Goal: Task Accomplishment & Management: Manage account settings

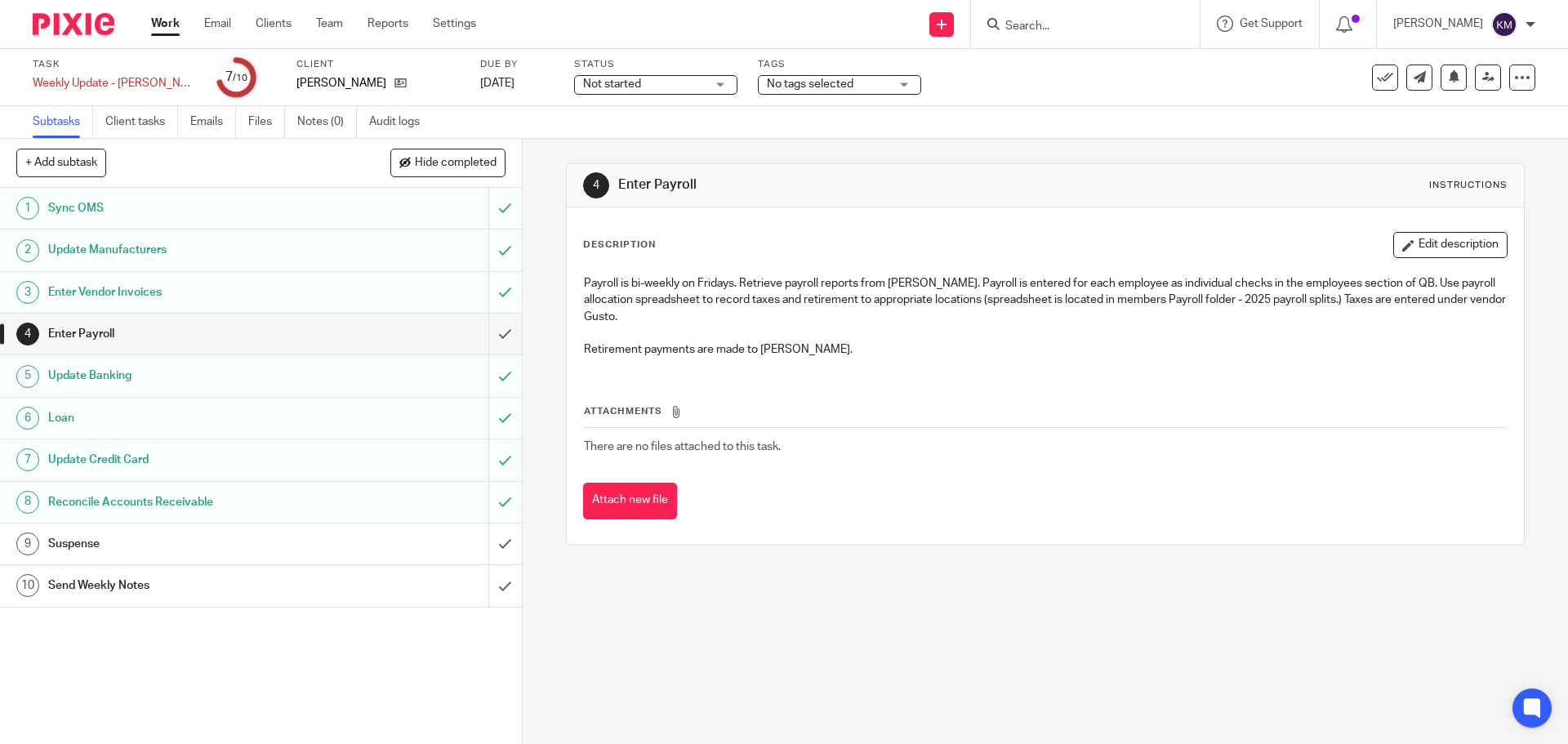
drag, startPoint x: 483, startPoint y: 22, endPoint x: 473, endPoint y: 13, distance: 13.5
click at [482, 21] on ul "Work Email Clients Team Reports Settings" at bounding box center [325, 24] width 349 height 16
click at [470, 16] on link "Settings" at bounding box center [455, 24] width 44 height 16
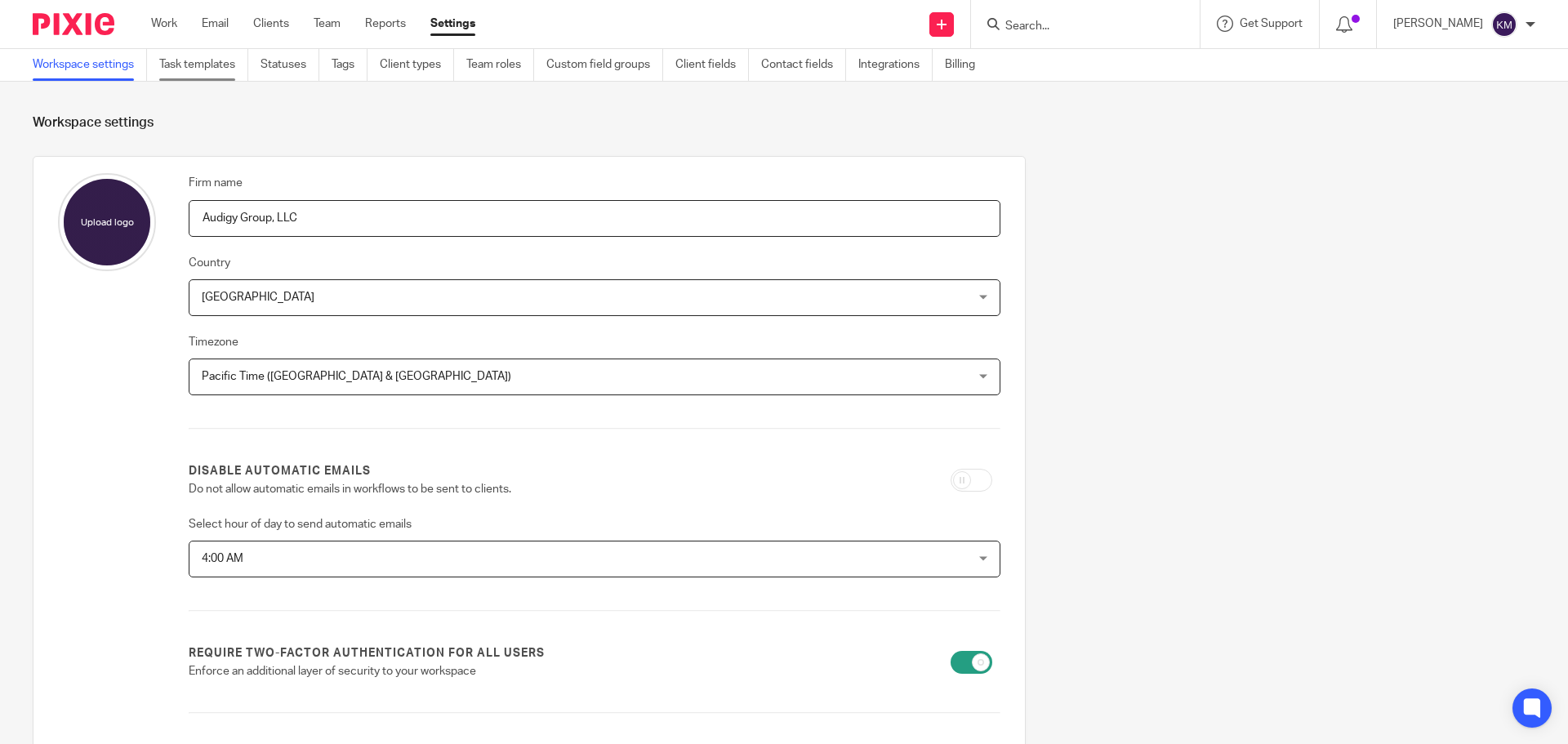
click at [189, 53] on link "Task templates" at bounding box center [203, 65] width 89 height 32
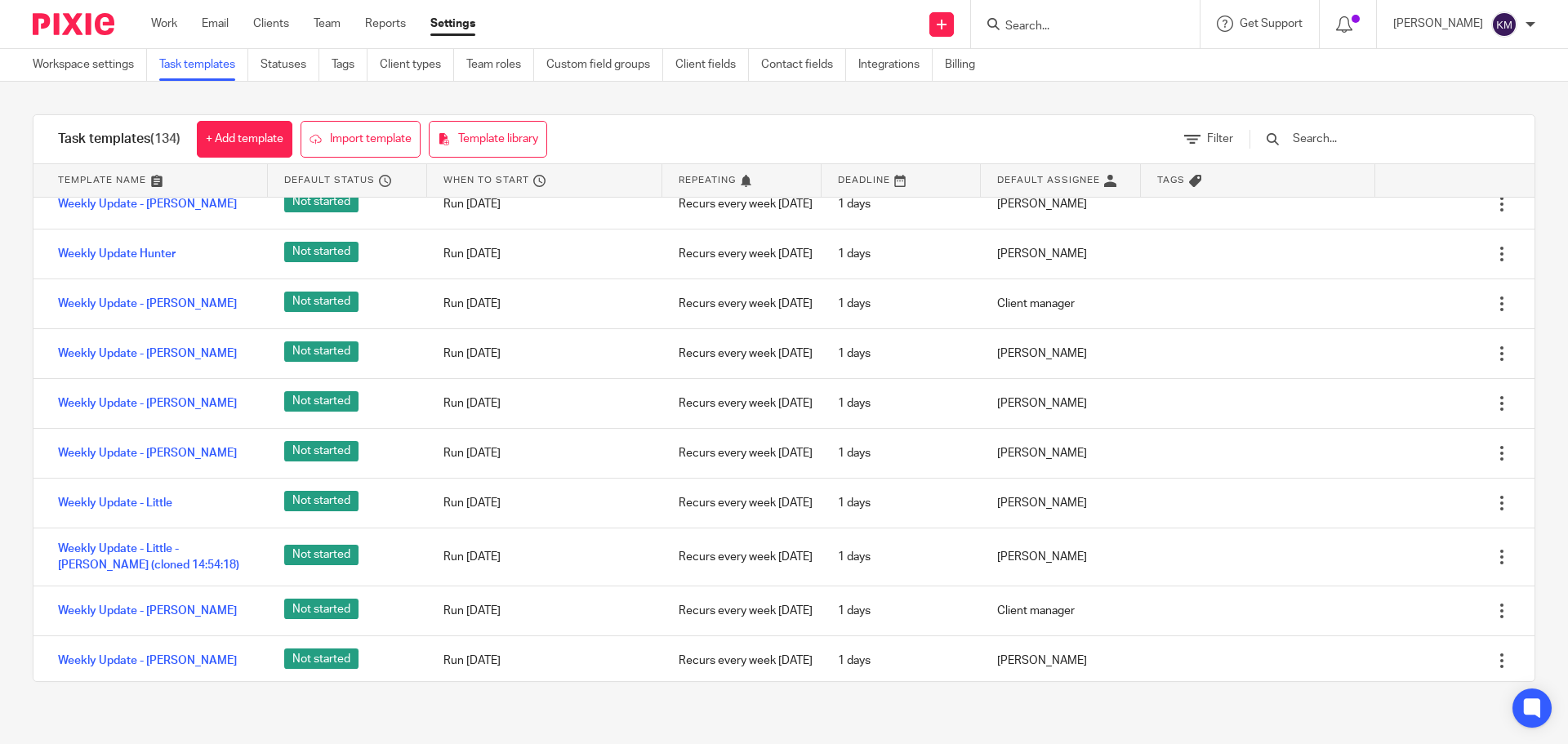
scroll to position [6206, 0]
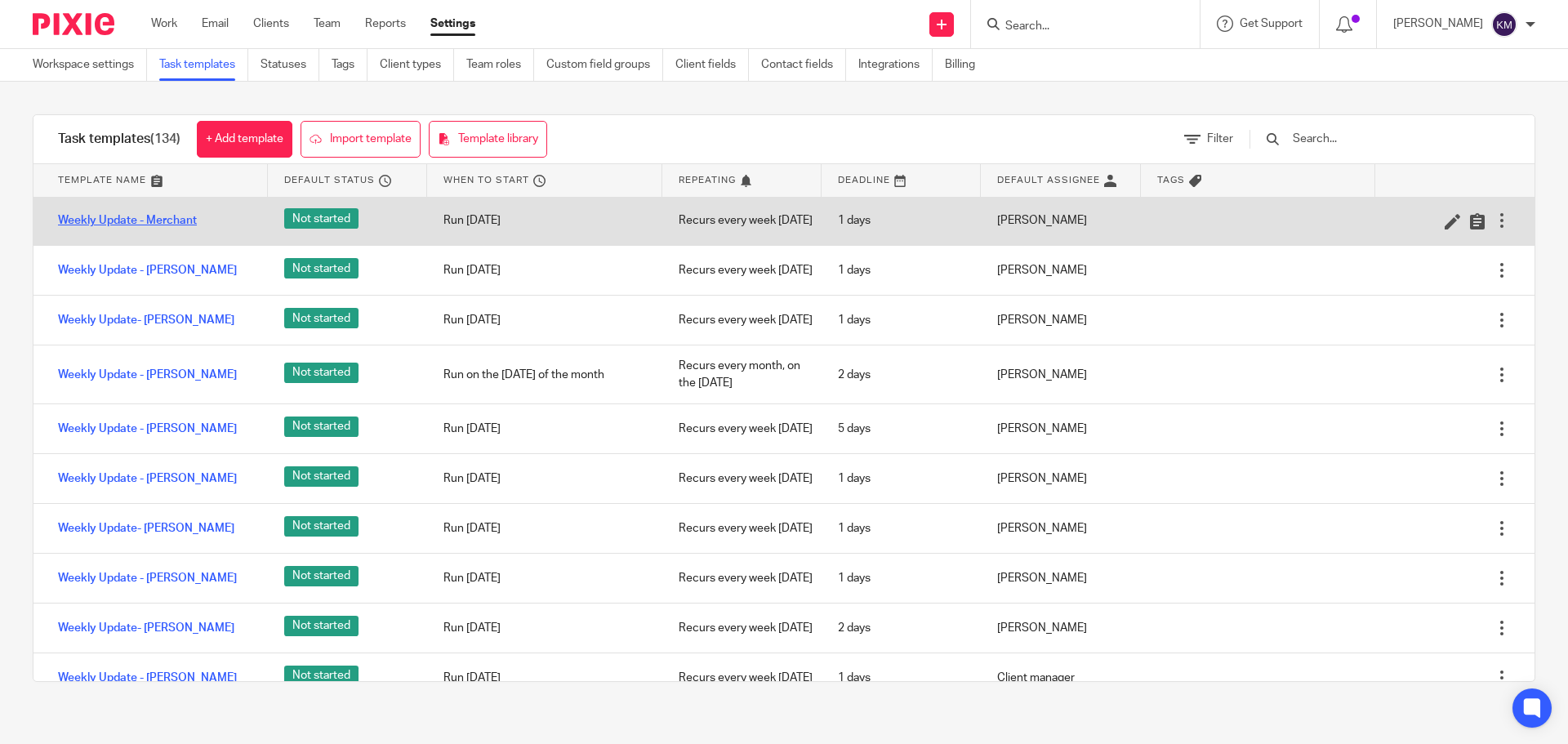
click at [168, 229] on link "Weekly Update - Merchant" at bounding box center [127, 220] width 139 height 16
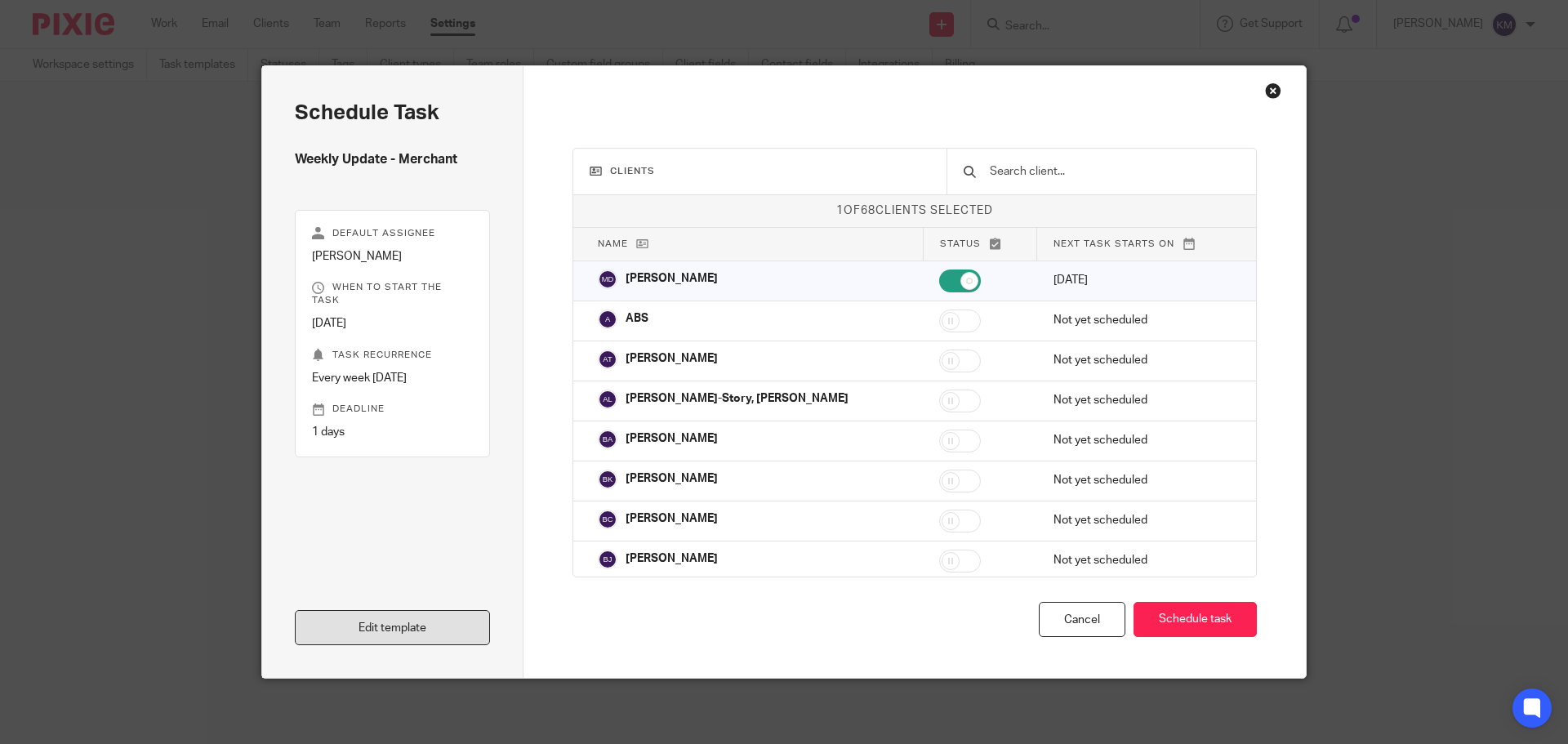
click at [344, 621] on link "Edit template" at bounding box center [392, 627] width 195 height 35
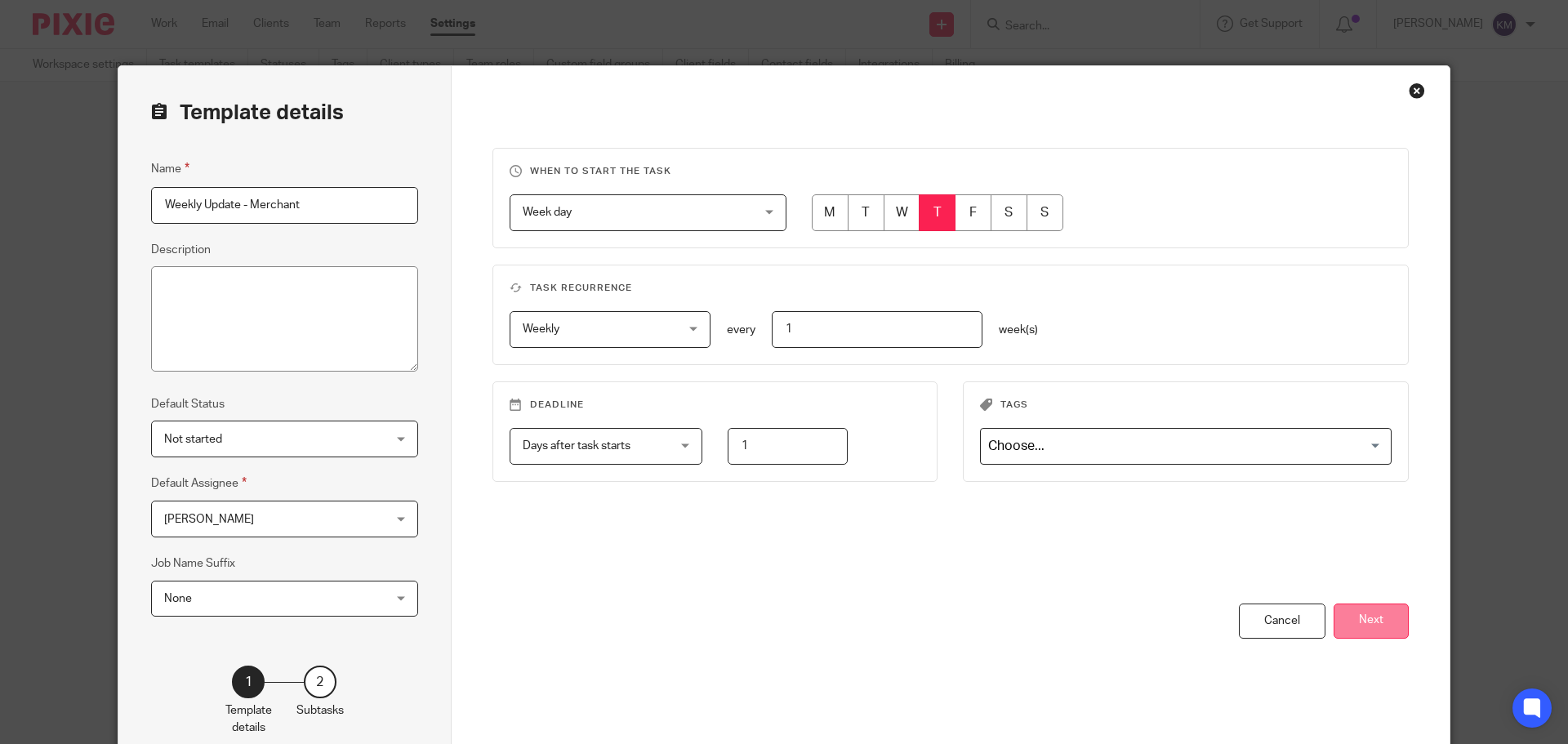
click at [1364, 620] on button "Next" at bounding box center [1372, 621] width 76 height 35
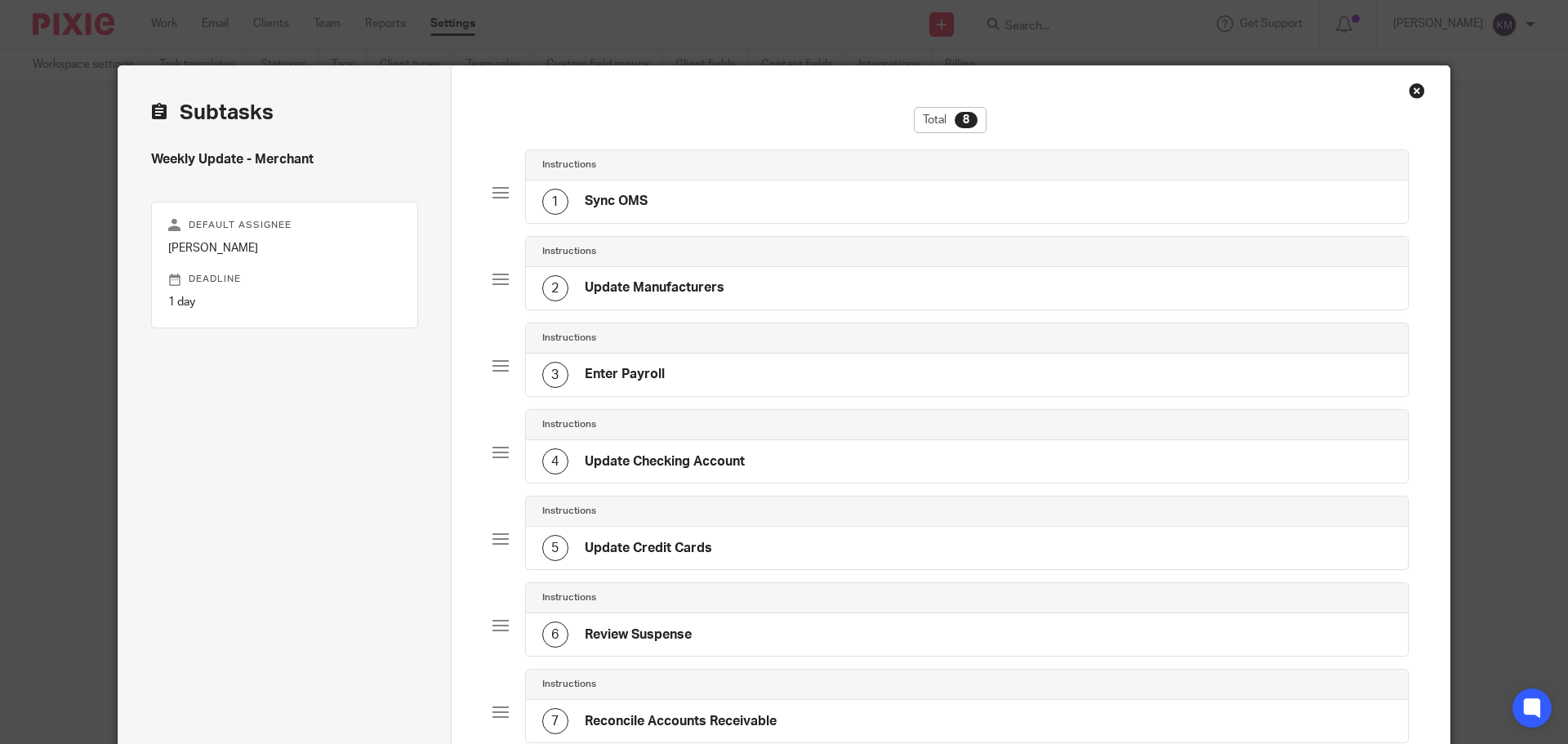
scroll to position [346, 0]
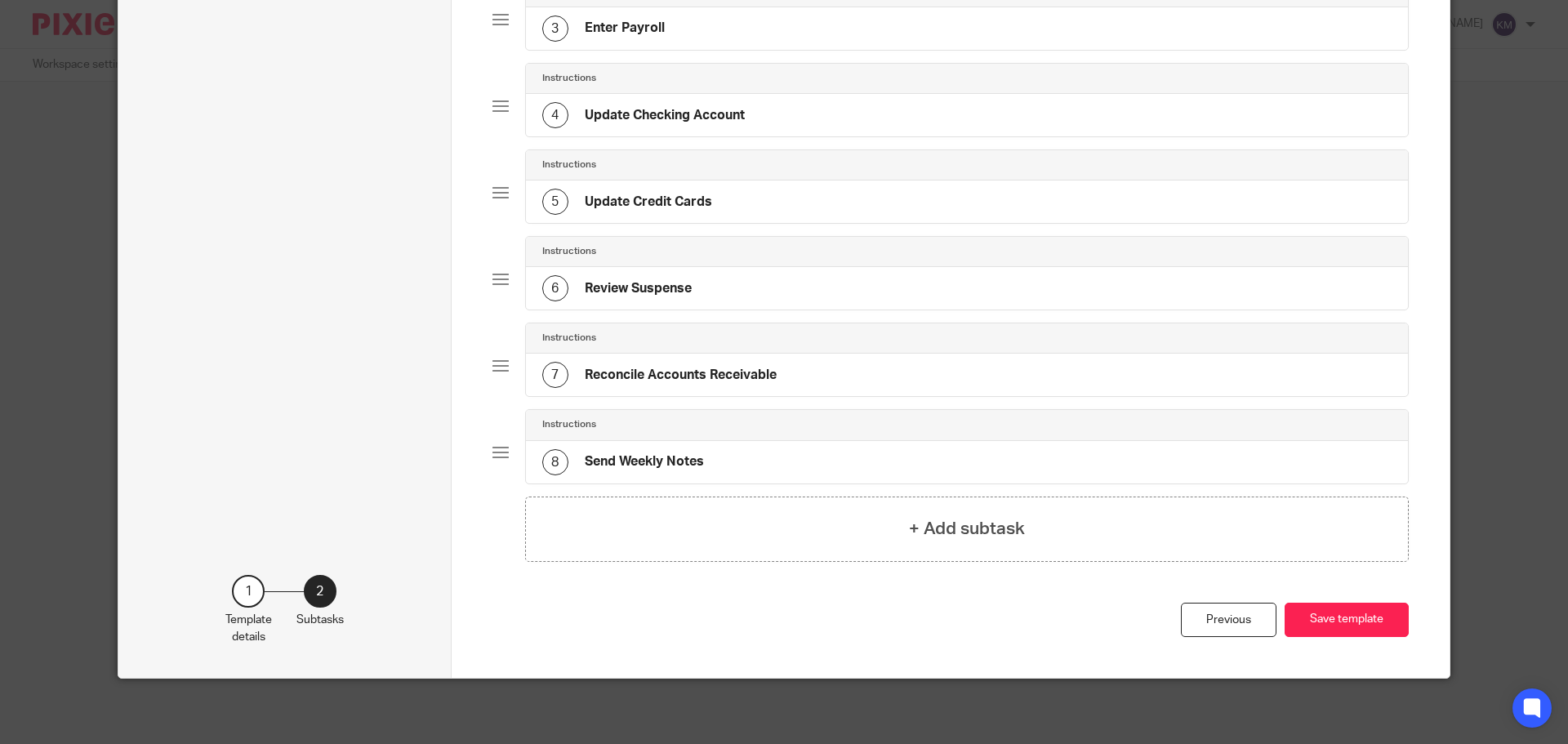
click at [586, 454] on h4 "Send Weekly Notes" at bounding box center [645, 462] width 119 height 17
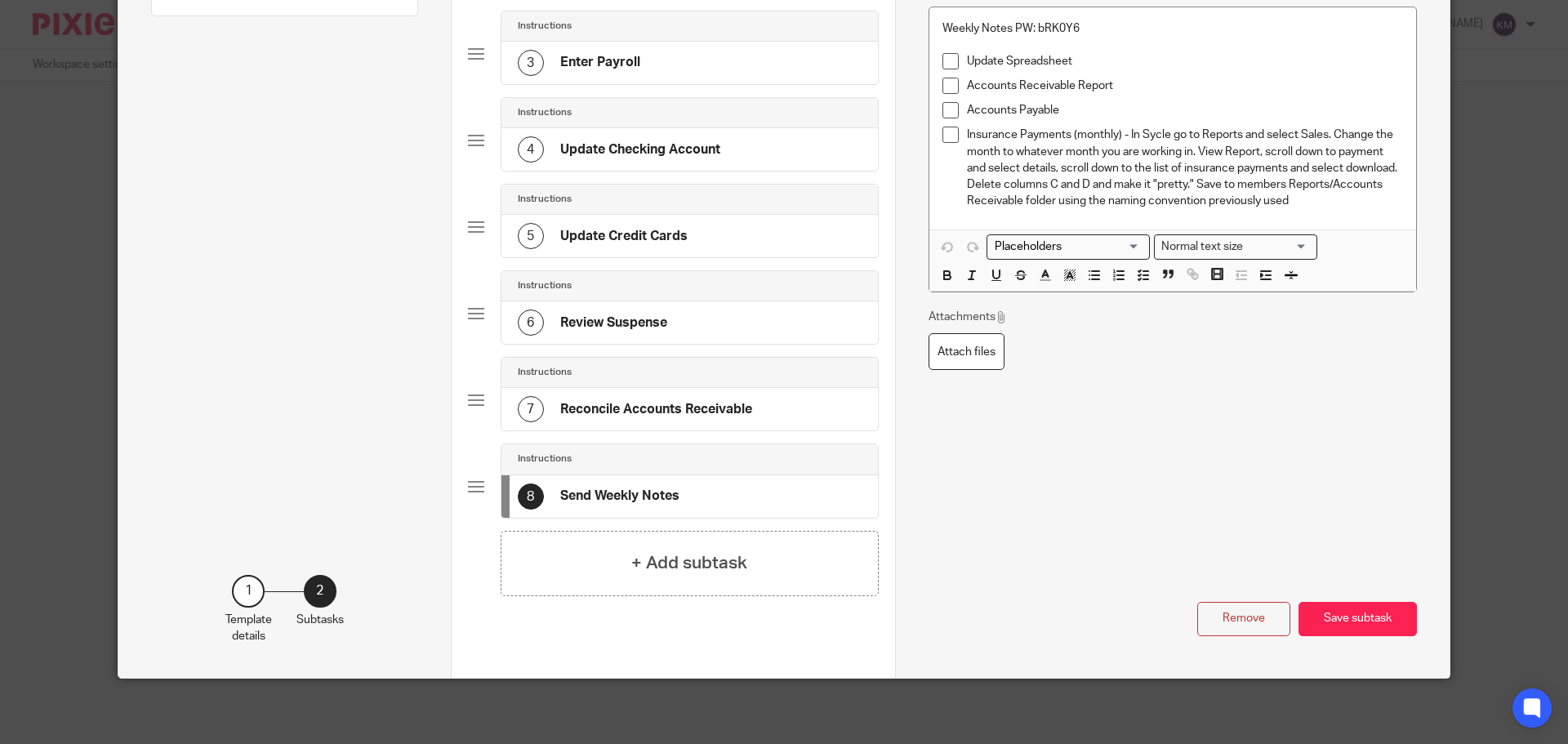
scroll to position [0, 0]
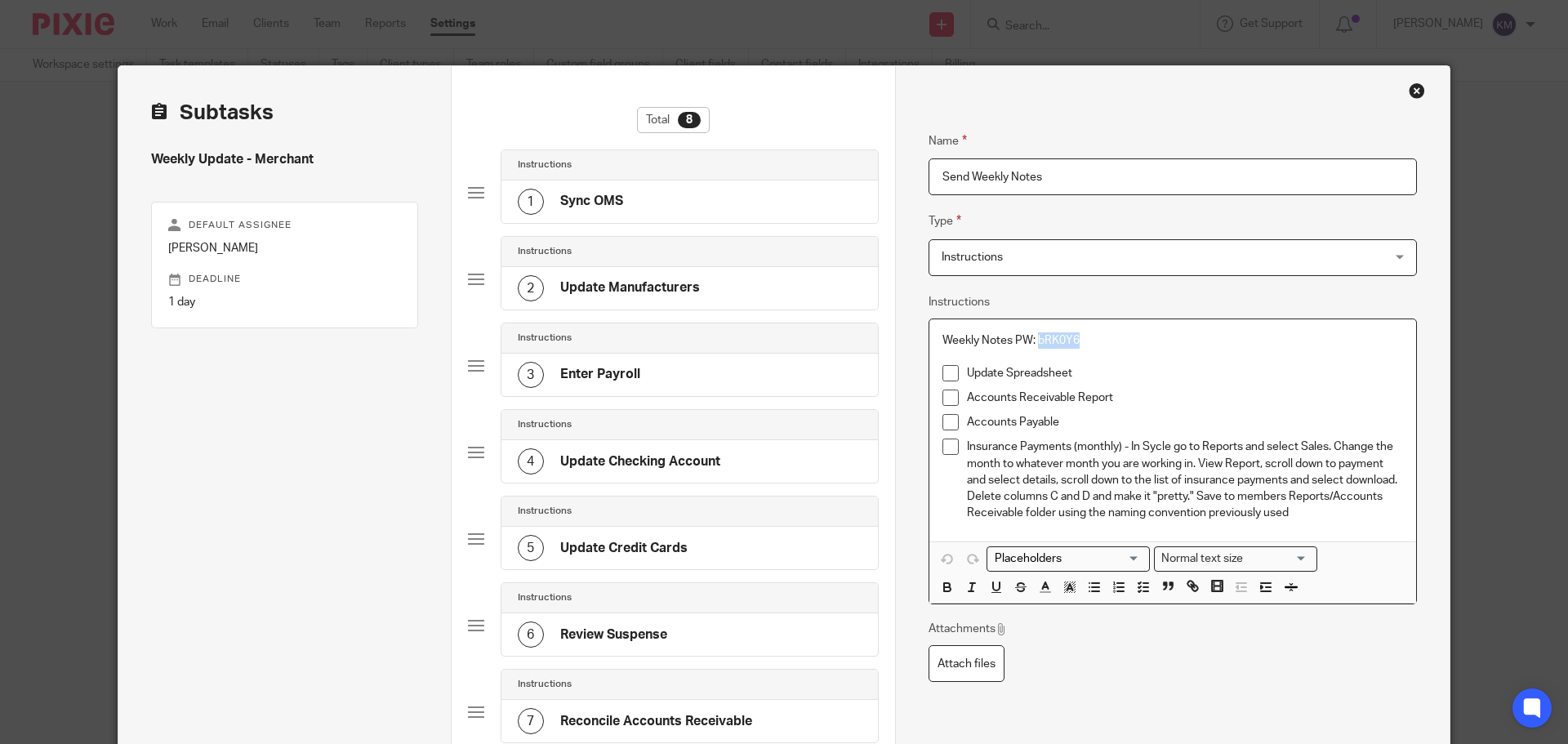
drag, startPoint x: 1033, startPoint y: 335, endPoint x: 1076, endPoint y: 335, distance: 43.0
click at [1076, 335] on p "Weekly Notes PW: bRK0Y6" at bounding box center [1172, 340] width 461 height 16
copy p "bRK0Y6"
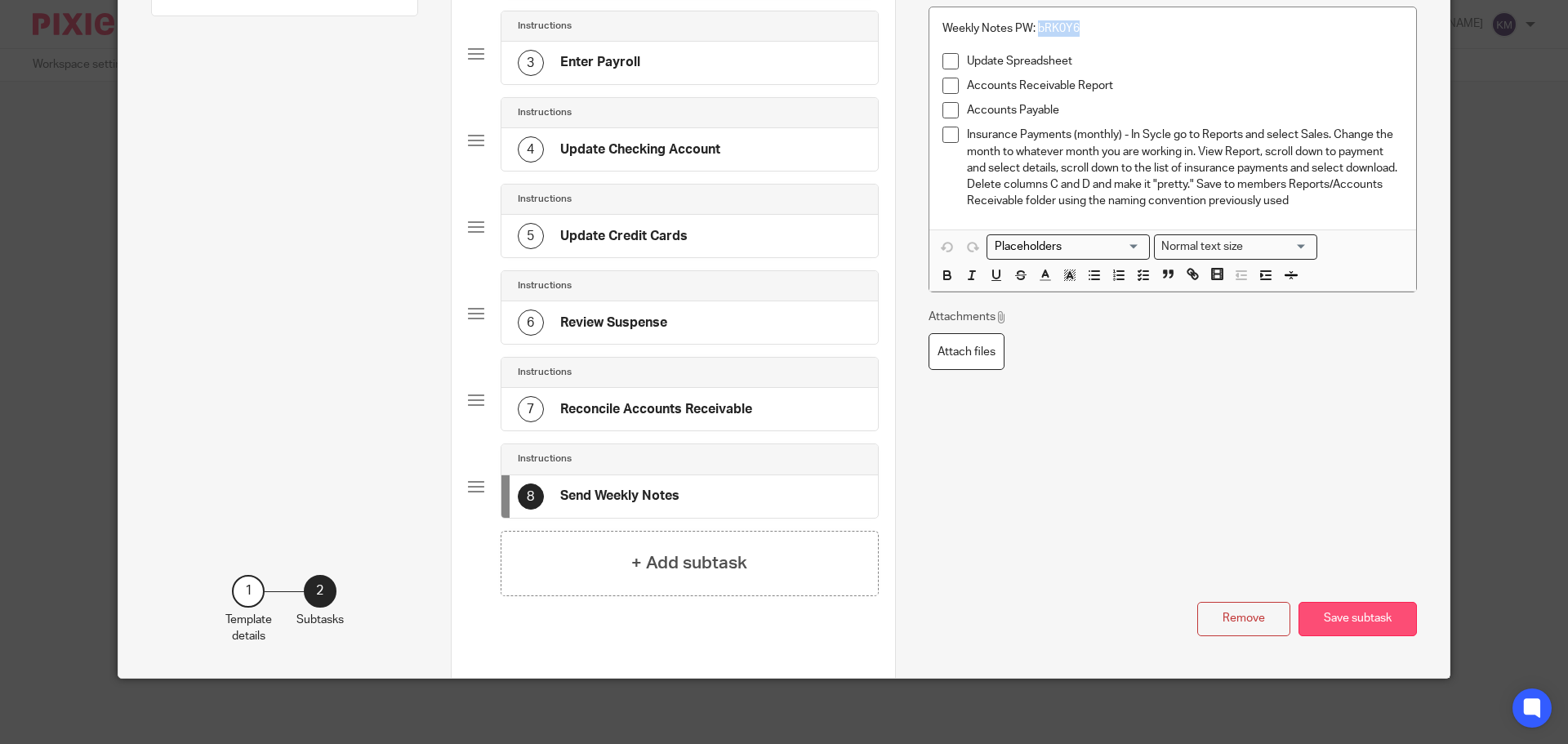
click at [1357, 625] on button "Save subtask" at bounding box center [1357, 619] width 118 height 35
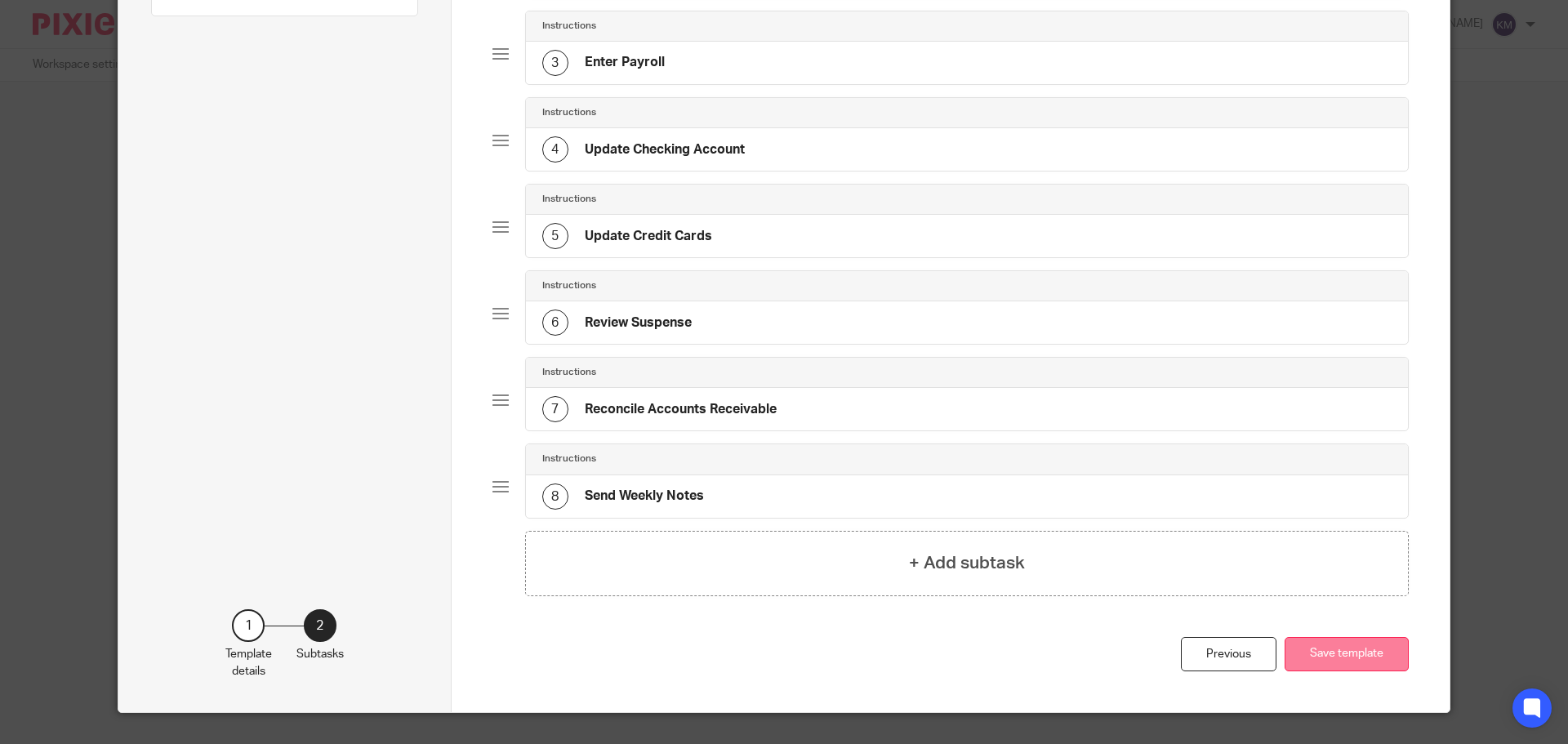
click at [1347, 653] on button "Save template" at bounding box center [1346, 653] width 124 height 35
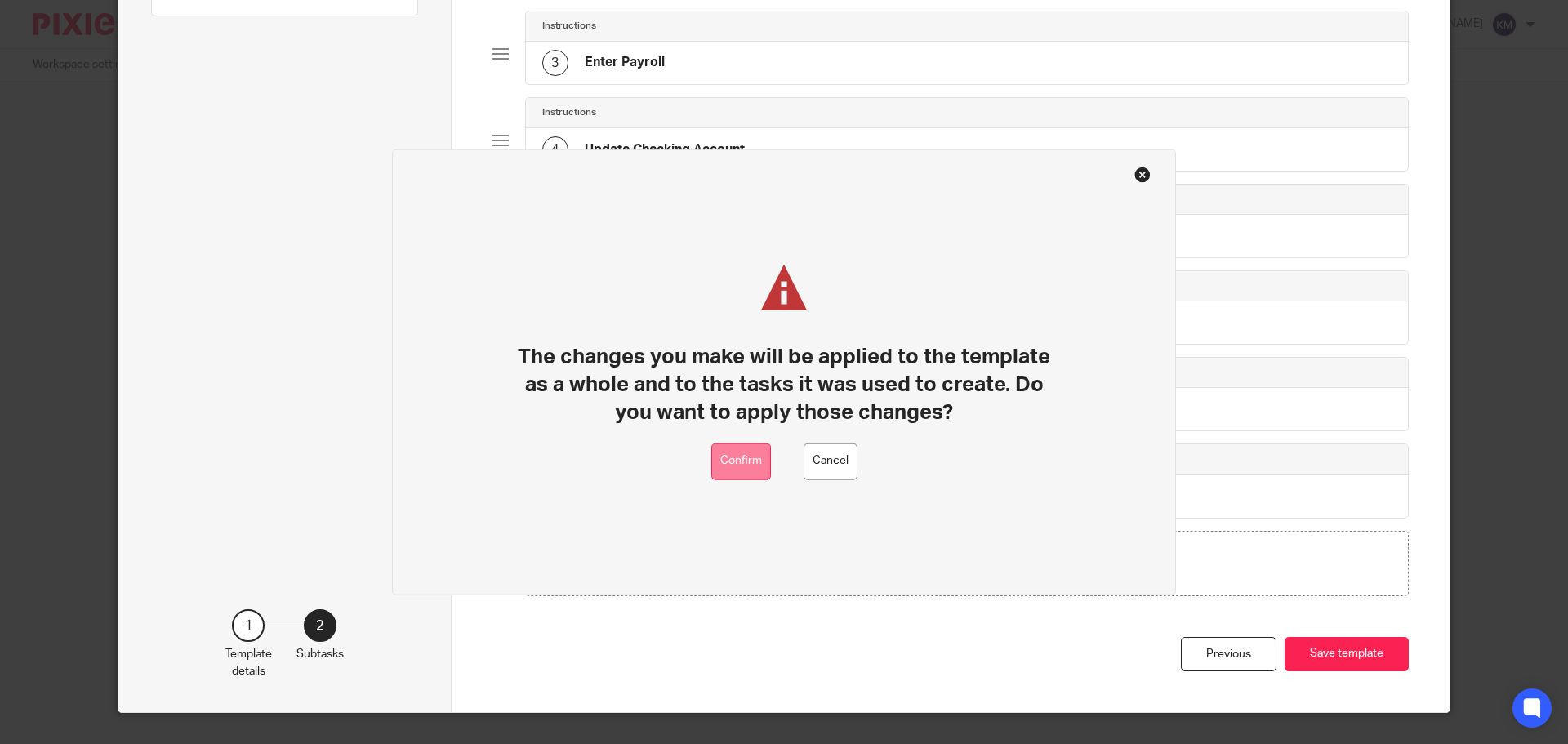
click at [744, 456] on button "Confirm" at bounding box center [741, 461] width 60 height 37
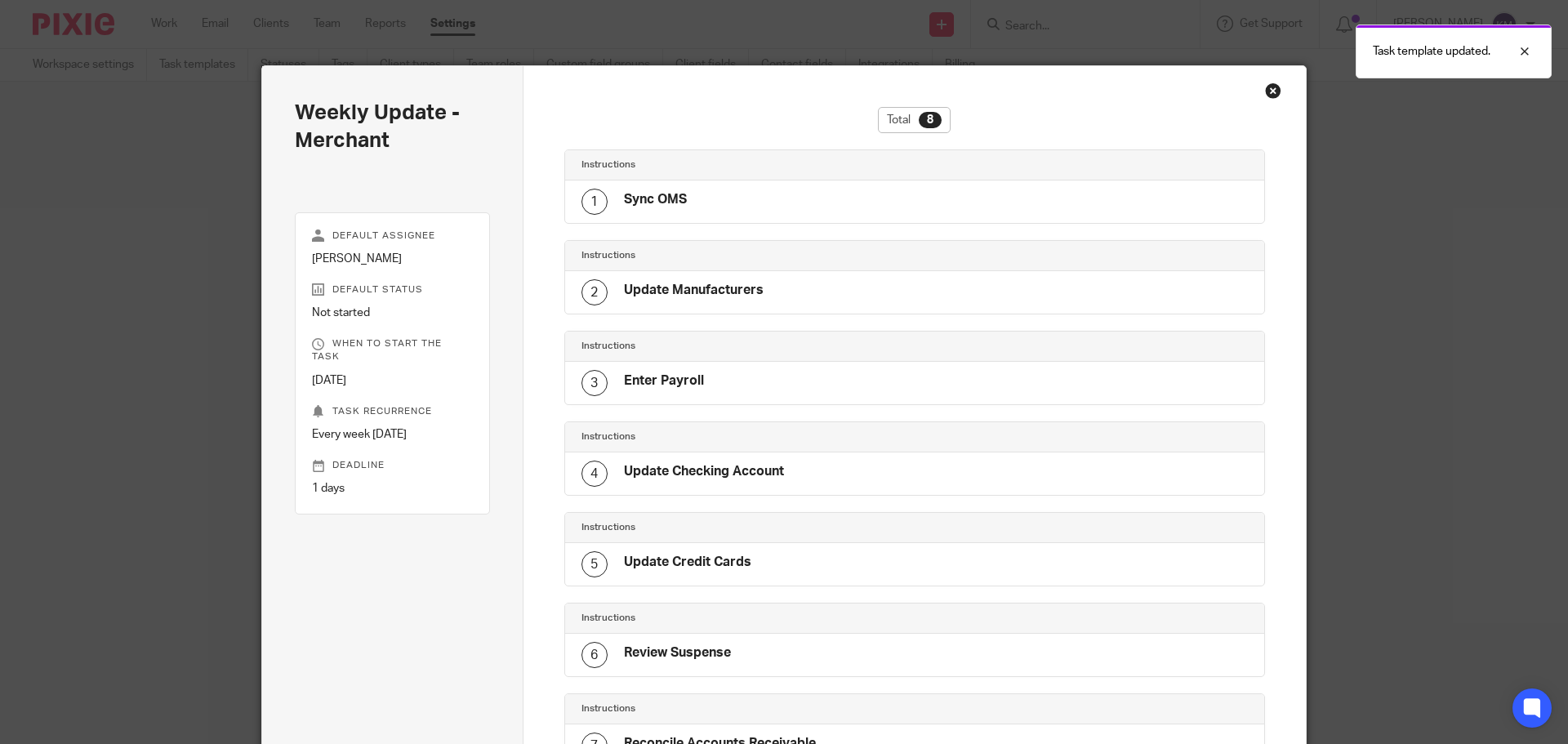
click at [1267, 89] on div "Close this dialog window" at bounding box center [1274, 91] width 16 height 16
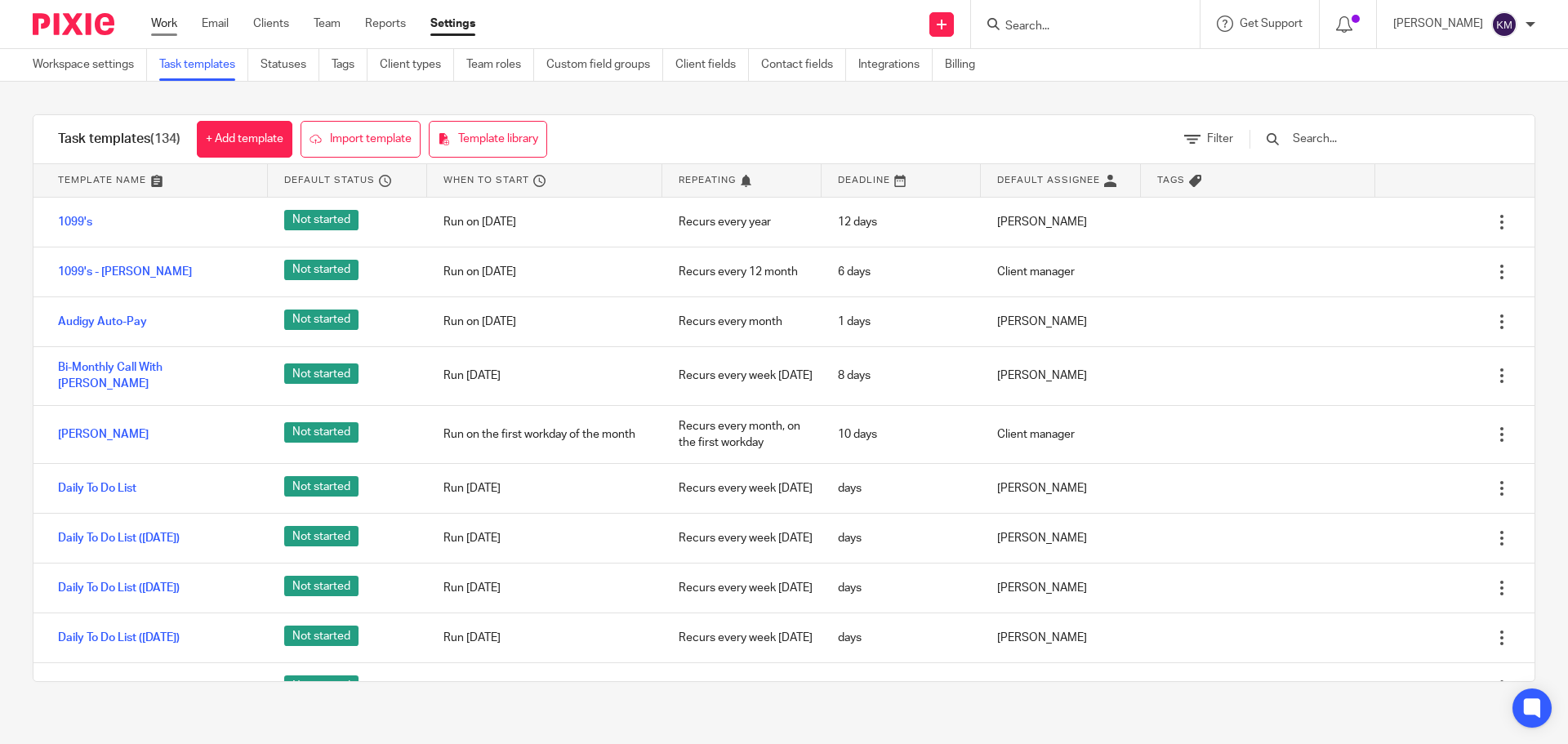
click at [157, 21] on link "Work" at bounding box center [164, 24] width 26 height 16
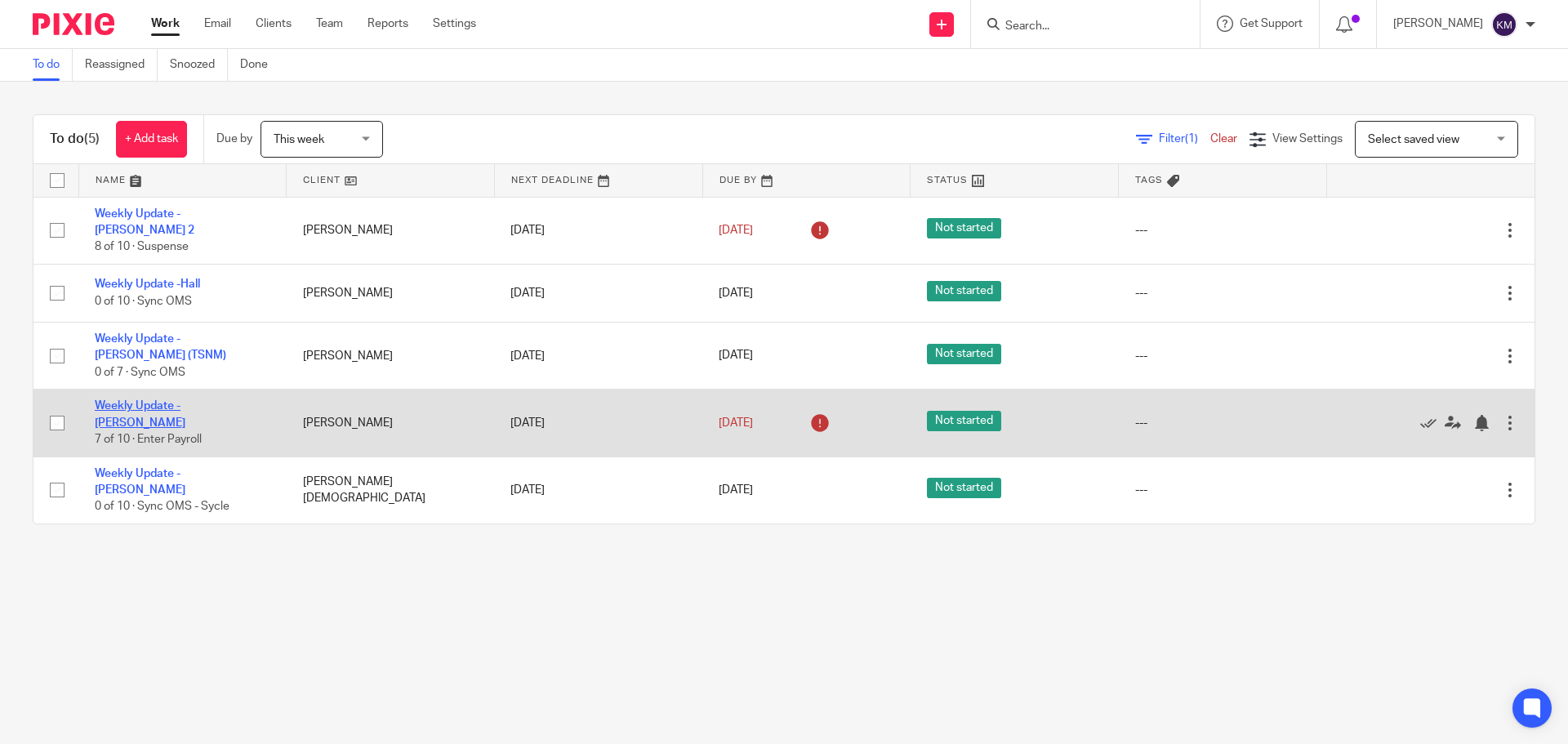
click at [185, 400] on link "Weekly Update - [PERSON_NAME]" at bounding box center [139, 414] width 91 height 28
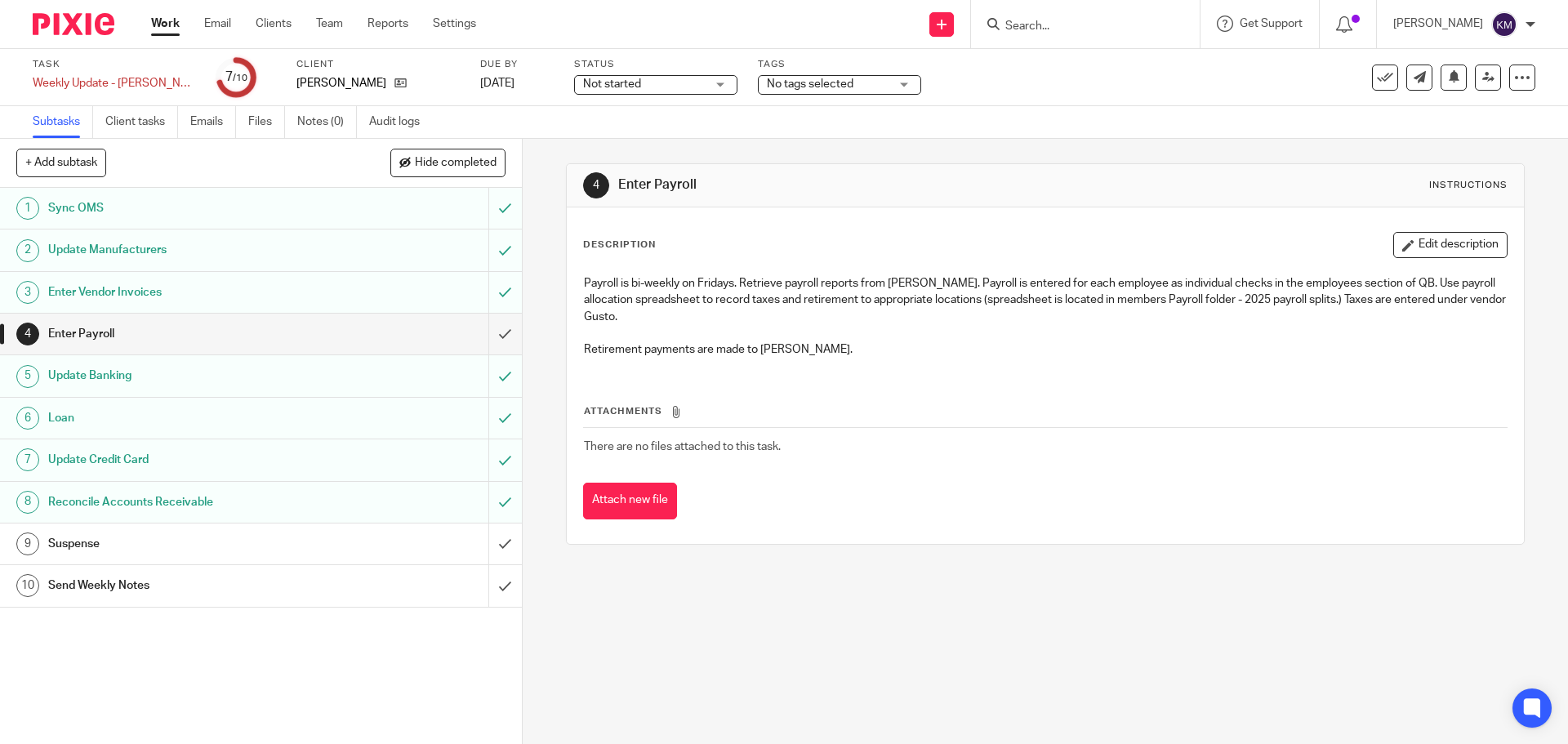
click at [69, 205] on h1 "Sync OMS" at bounding box center [189, 208] width 283 height 25
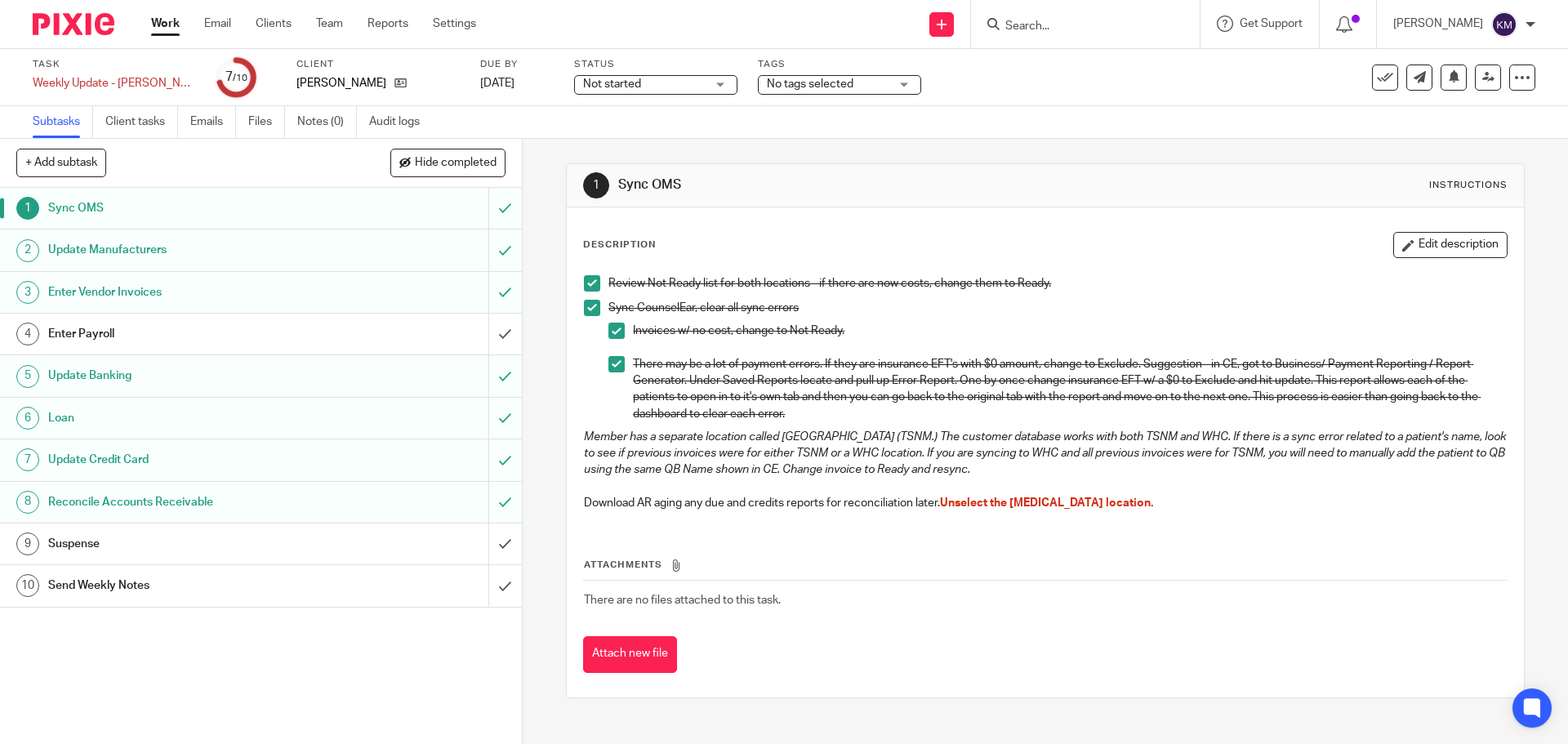
click at [140, 249] on h1 "Update Manufacturers" at bounding box center [189, 250] width 283 height 25
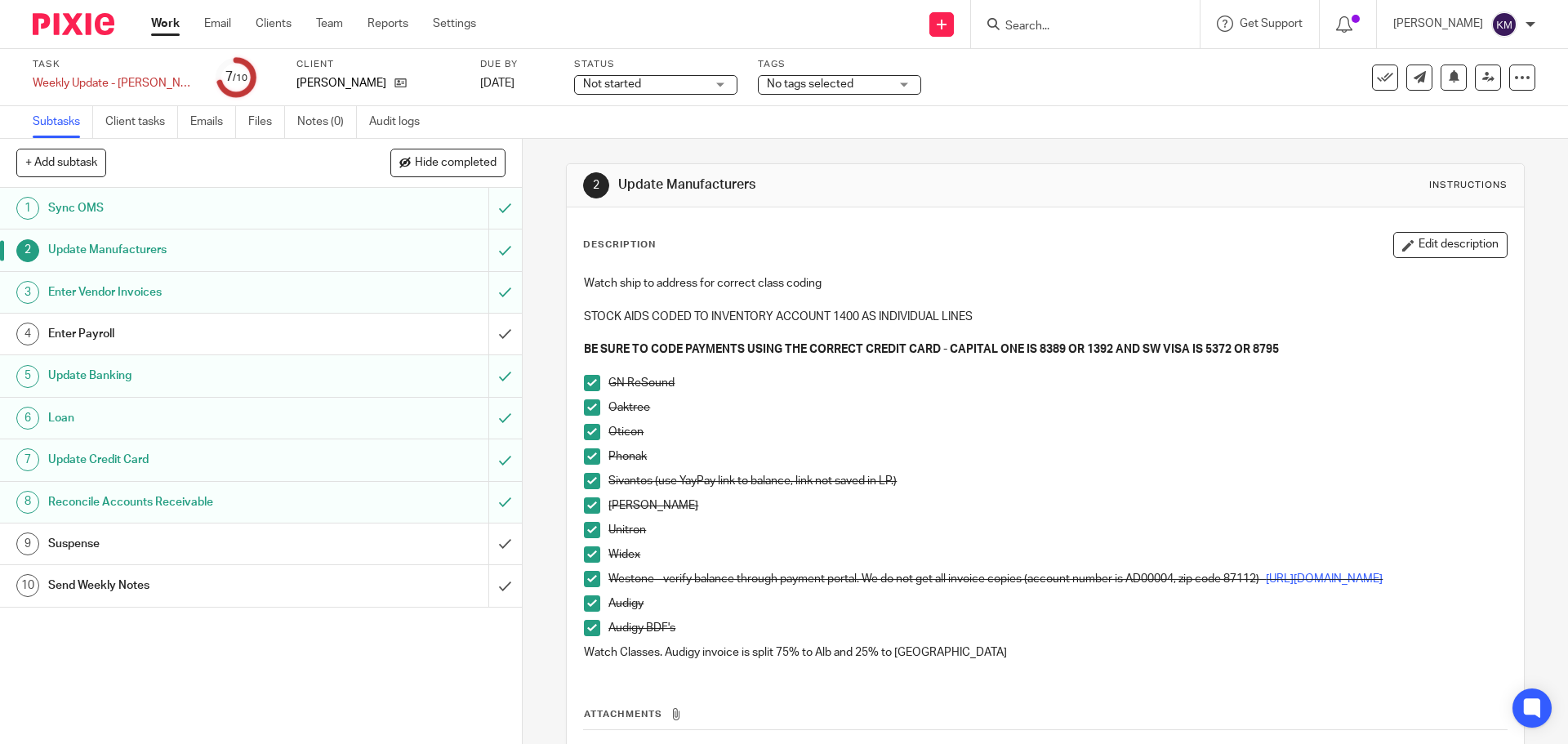
click at [219, 284] on h1 "Enter Vendor Invoices" at bounding box center [189, 292] width 283 height 25
